Goal: Task Accomplishment & Management: Use online tool/utility

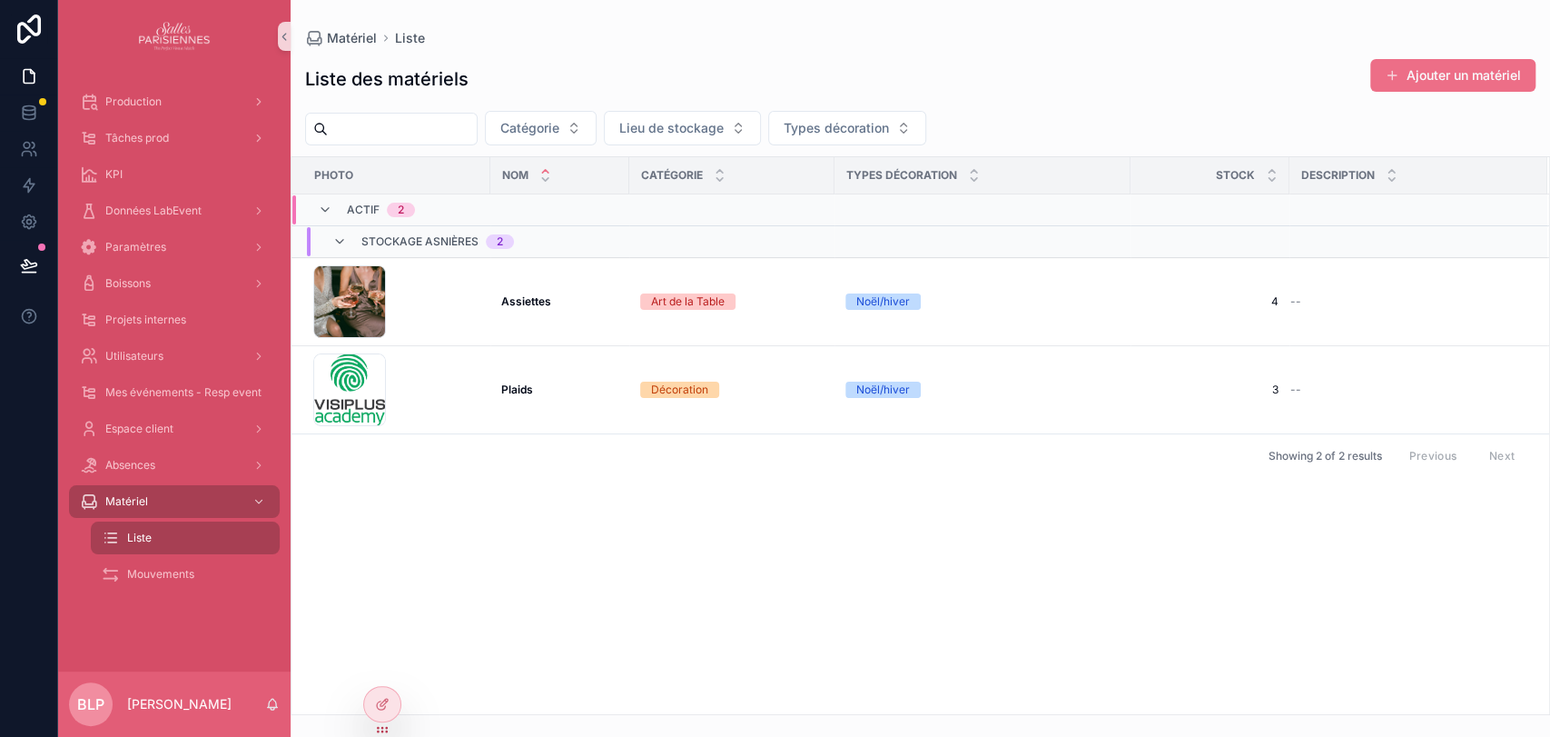
click at [772, 189] on div "Types décoration" at bounding box center [983, 175] width 294 height 35
click at [772, 188] on div "Types décoration" at bounding box center [983, 175] width 294 height 35
click at [772, 178] on div "Types décoration" at bounding box center [983, 175] width 294 height 35
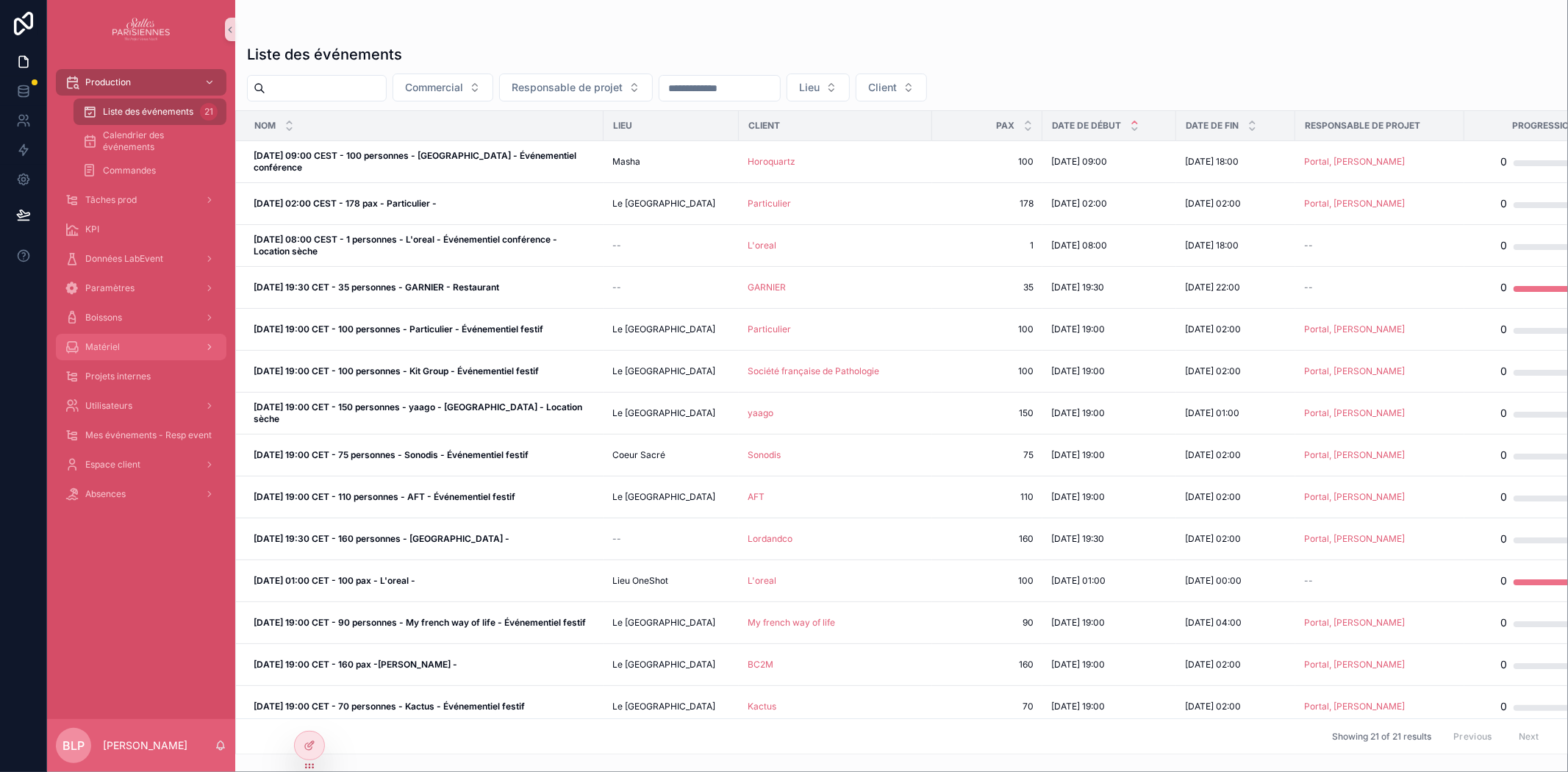
click at [112, 344] on span "Matériel" at bounding box center [102, 346] width 35 height 12
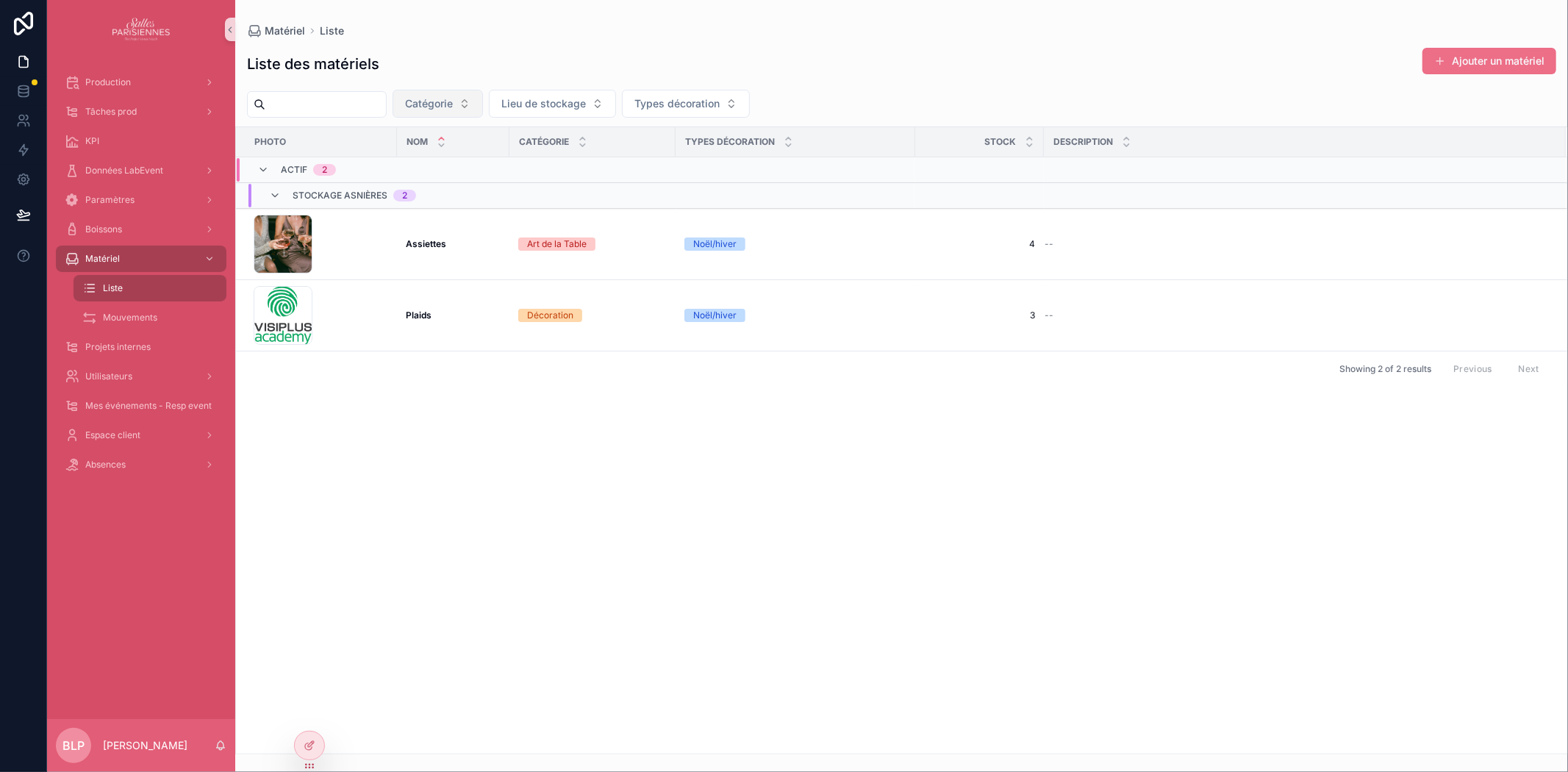
click at [453, 108] on span "Catégorie" at bounding box center [428, 104] width 48 height 15
click at [568, 110] on span "Lieu de stockage" at bounding box center [543, 104] width 84 height 15
click at [703, 107] on span "Types décoration" at bounding box center [677, 104] width 85 height 15
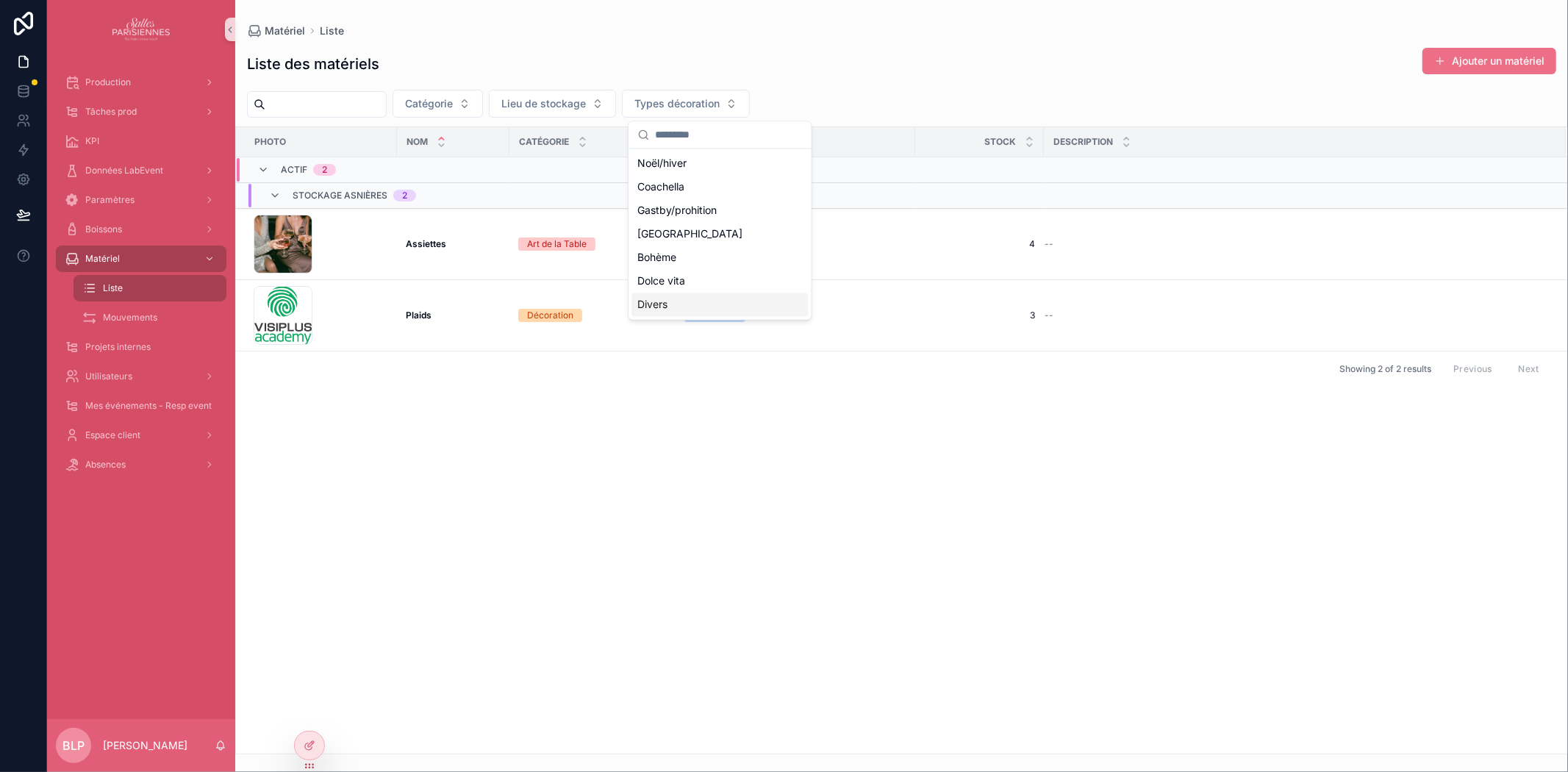
click at [781, 447] on div "Photo Nom Catégorie Types décoration Stock Description Actif 2 Stockage Asnière…" at bounding box center [902, 440] width 1332 height 626
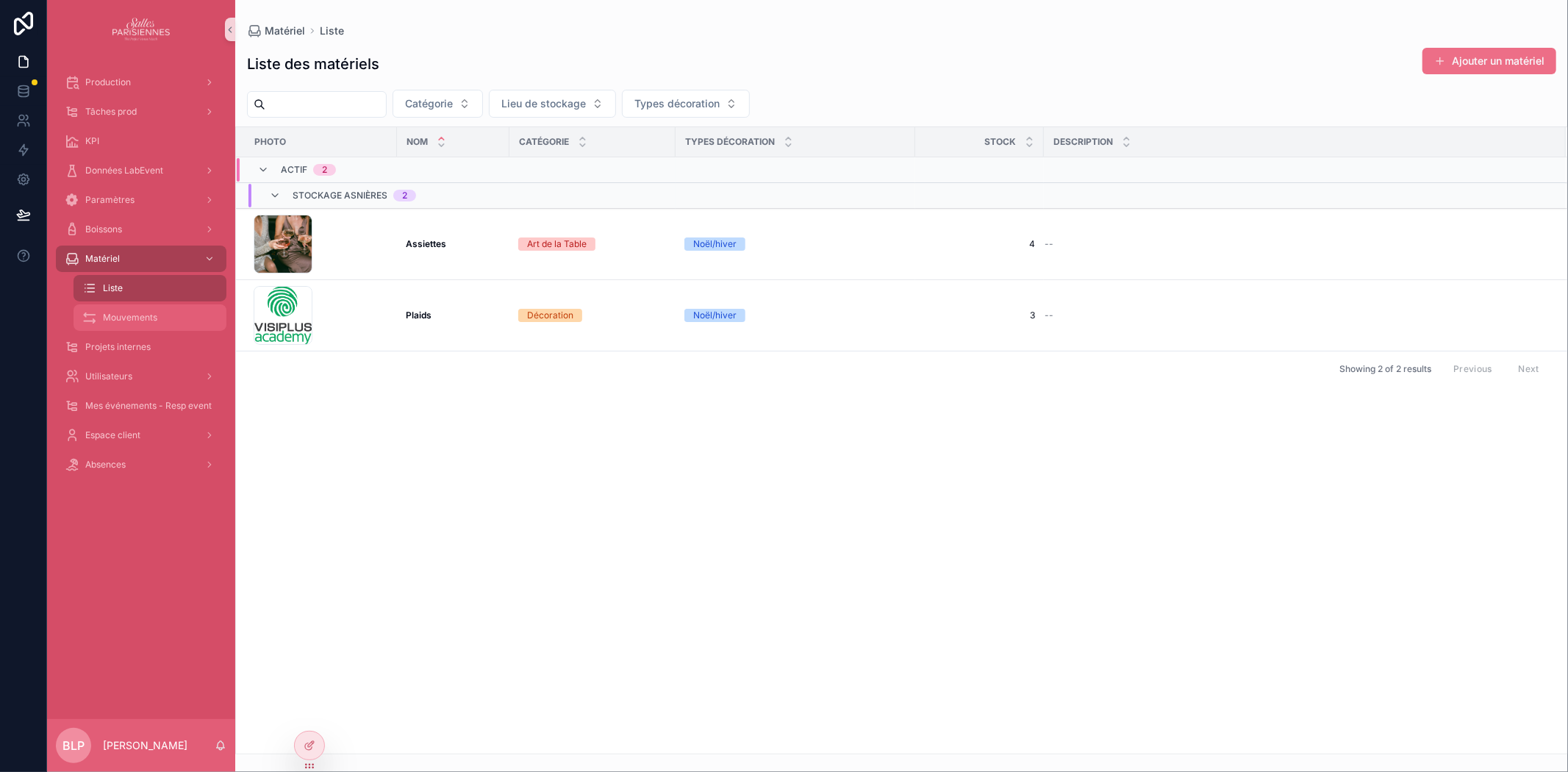
click at [140, 316] on span "Mouvements" at bounding box center [130, 317] width 54 height 12
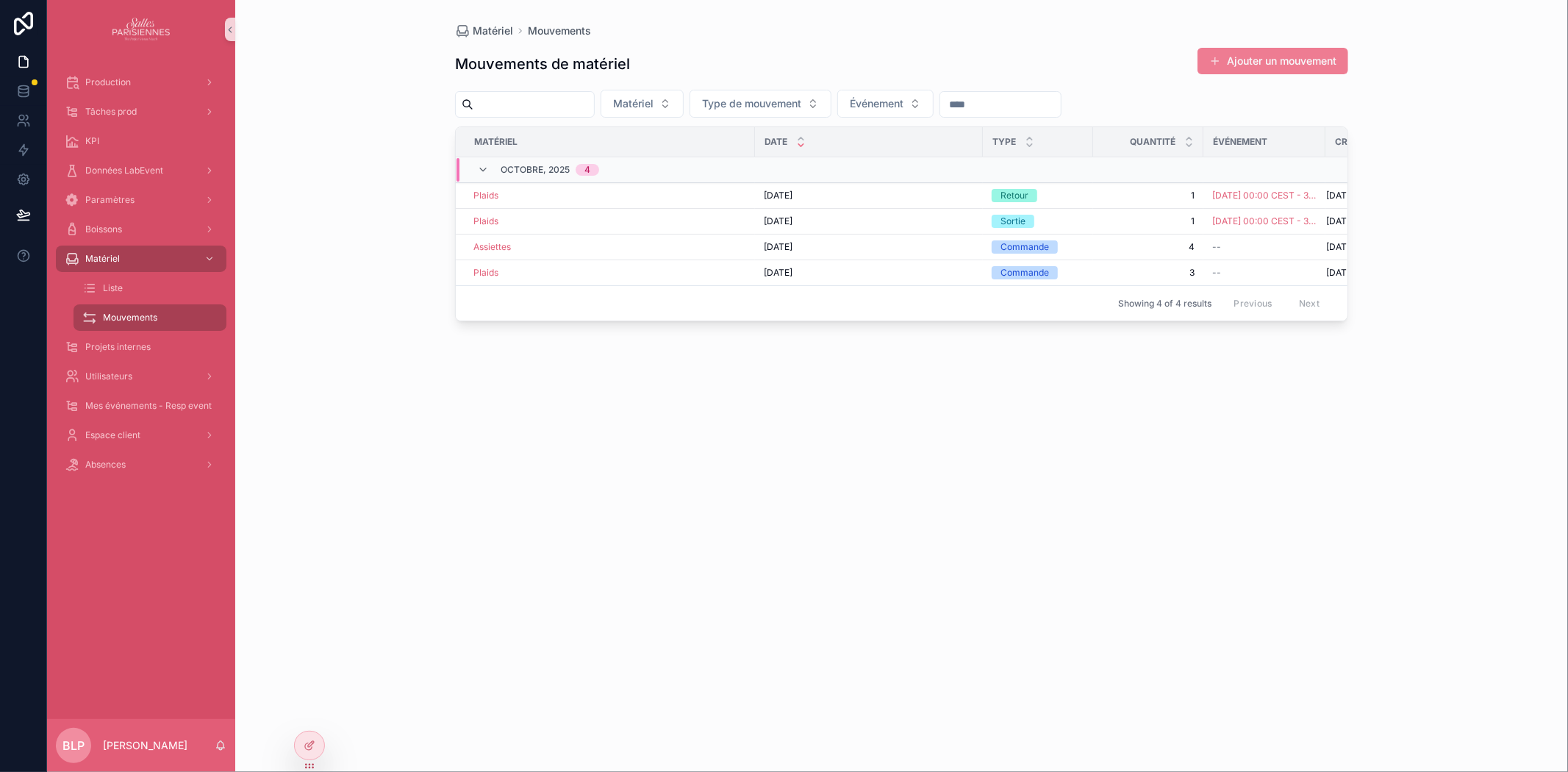
click at [1231, 69] on button "Ajouter un mouvement" at bounding box center [1273, 61] width 151 height 27
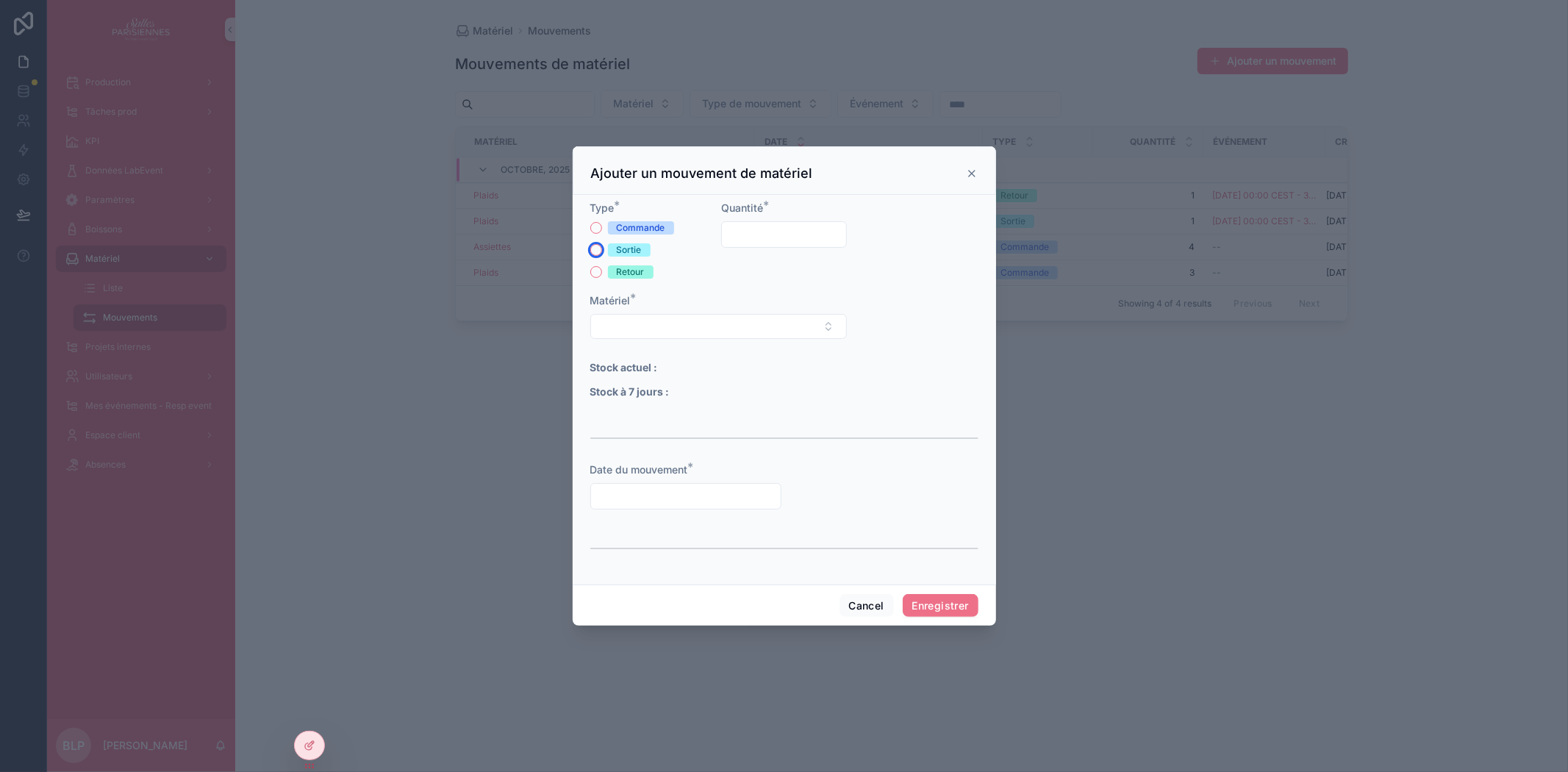
click at [596, 250] on button "Sortie" at bounding box center [596, 250] width 12 height 12
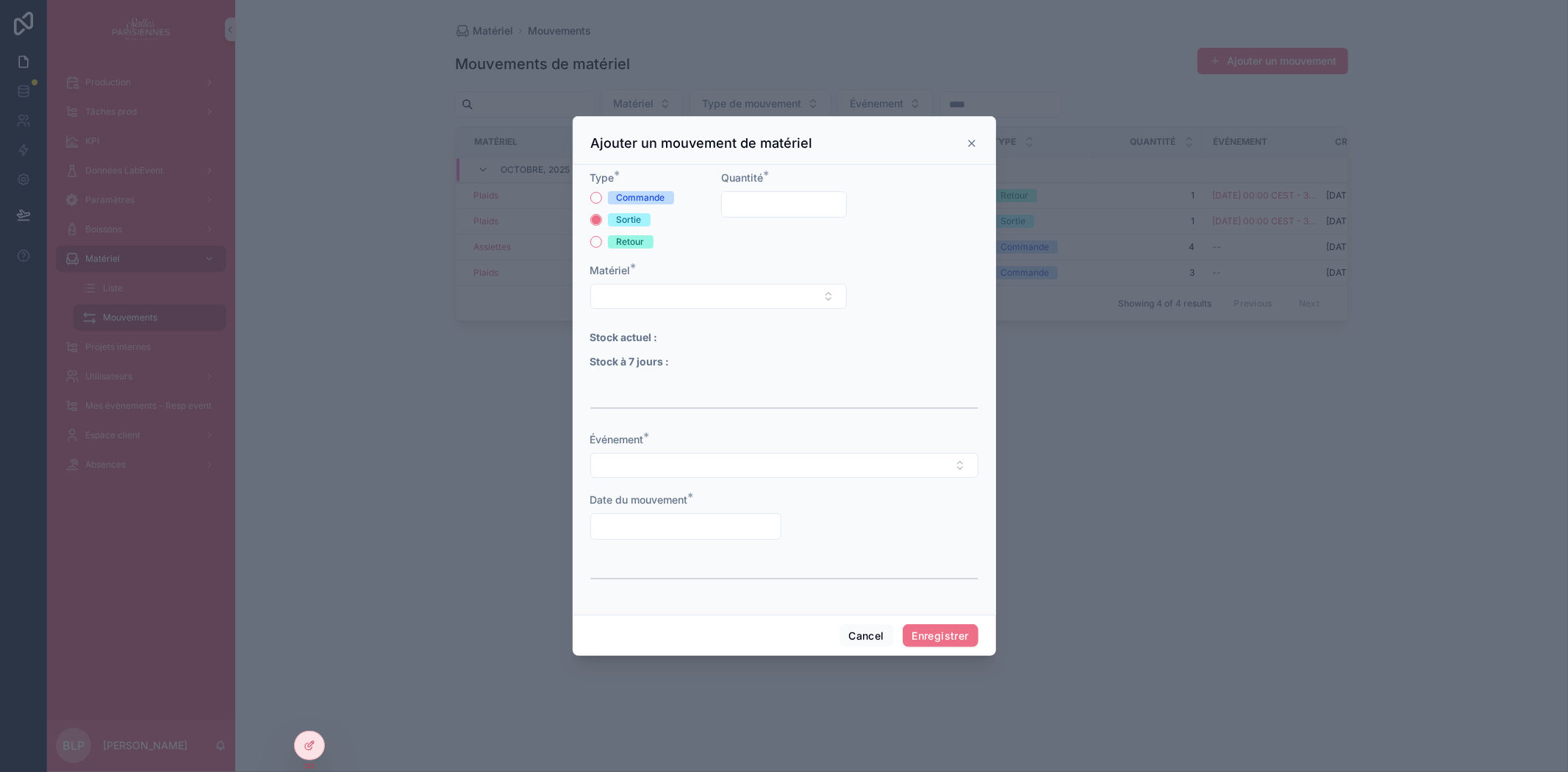
click at [773, 195] on input "scrollable content" at bounding box center [784, 204] width 124 height 20
type input "*"
click at [745, 292] on button "Select Button" at bounding box center [718, 296] width 257 height 25
click at [652, 357] on div "Assiettes" at bounding box center [718, 354] width 249 height 23
click at [652, 461] on button "Select Button" at bounding box center [784, 466] width 389 height 25
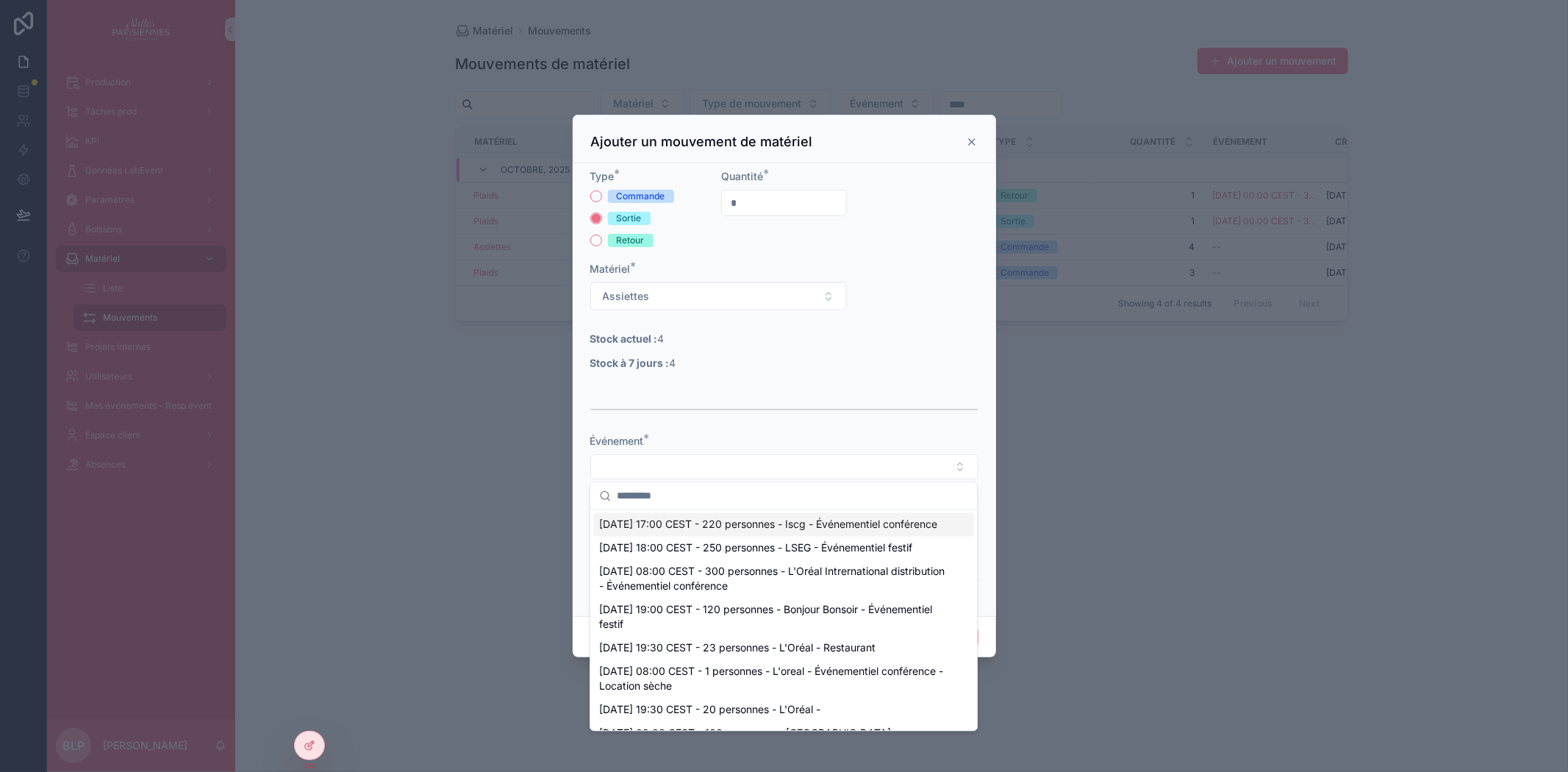
click at [781, 436] on div "Événement *" at bounding box center [784, 441] width 389 height 15
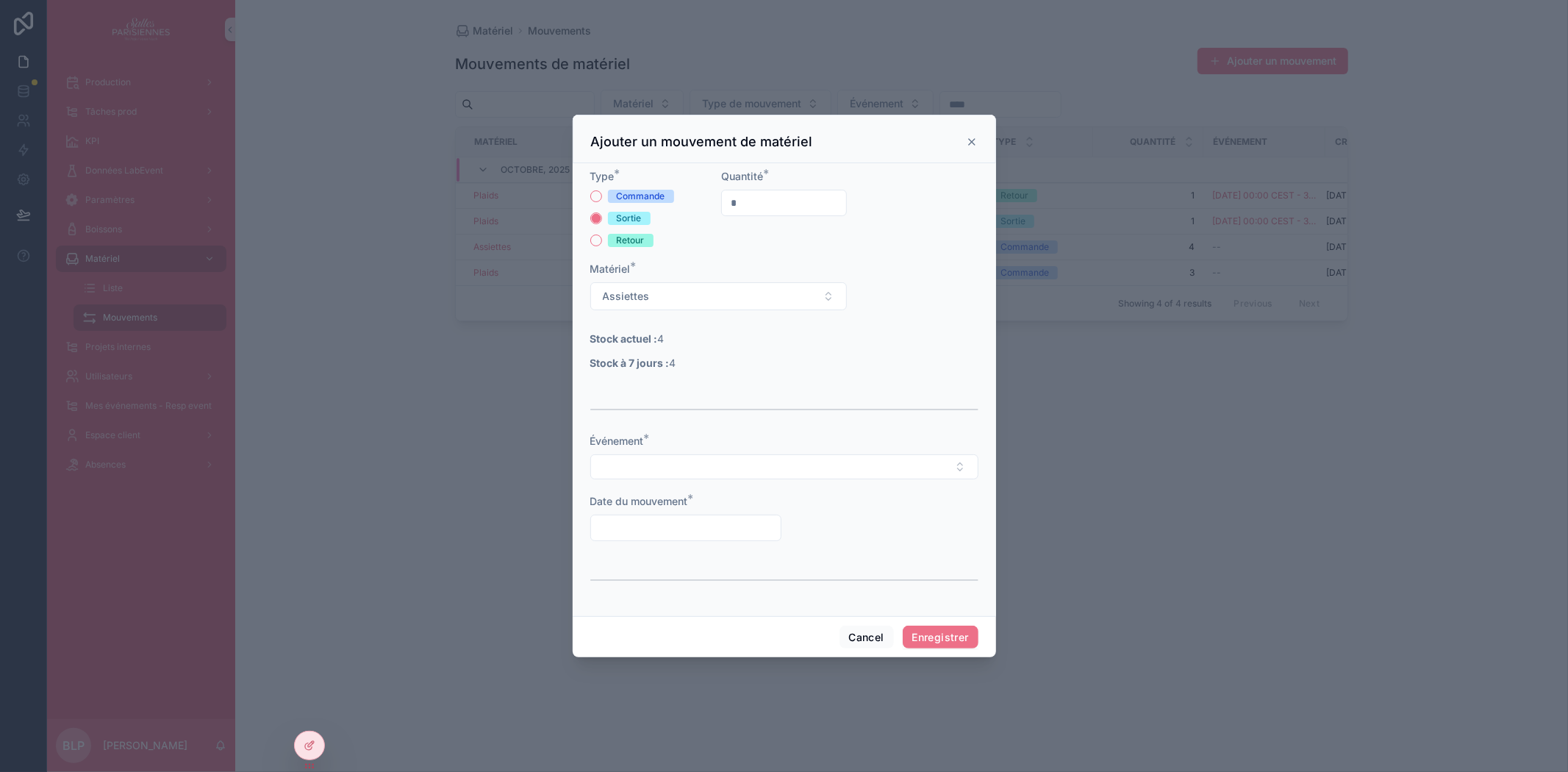
click at [681, 531] on input "scrollable content" at bounding box center [686, 527] width 189 height 20
click at [873, 540] on form "Type * Commande Sortie Retour Quantité * * Matériel * Assiettes Stock actuel : …" at bounding box center [784, 387] width 389 height 435
click at [979, 145] on div "Ajouter un mouvement de matériel" at bounding box center [784, 139] width 423 height 49
click at [973, 143] on icon "scrollable content" at bounding box center [971, 142] width 6 height 6
